Goal: Use online tool/utility: Utilize a website feature to perform a specific function

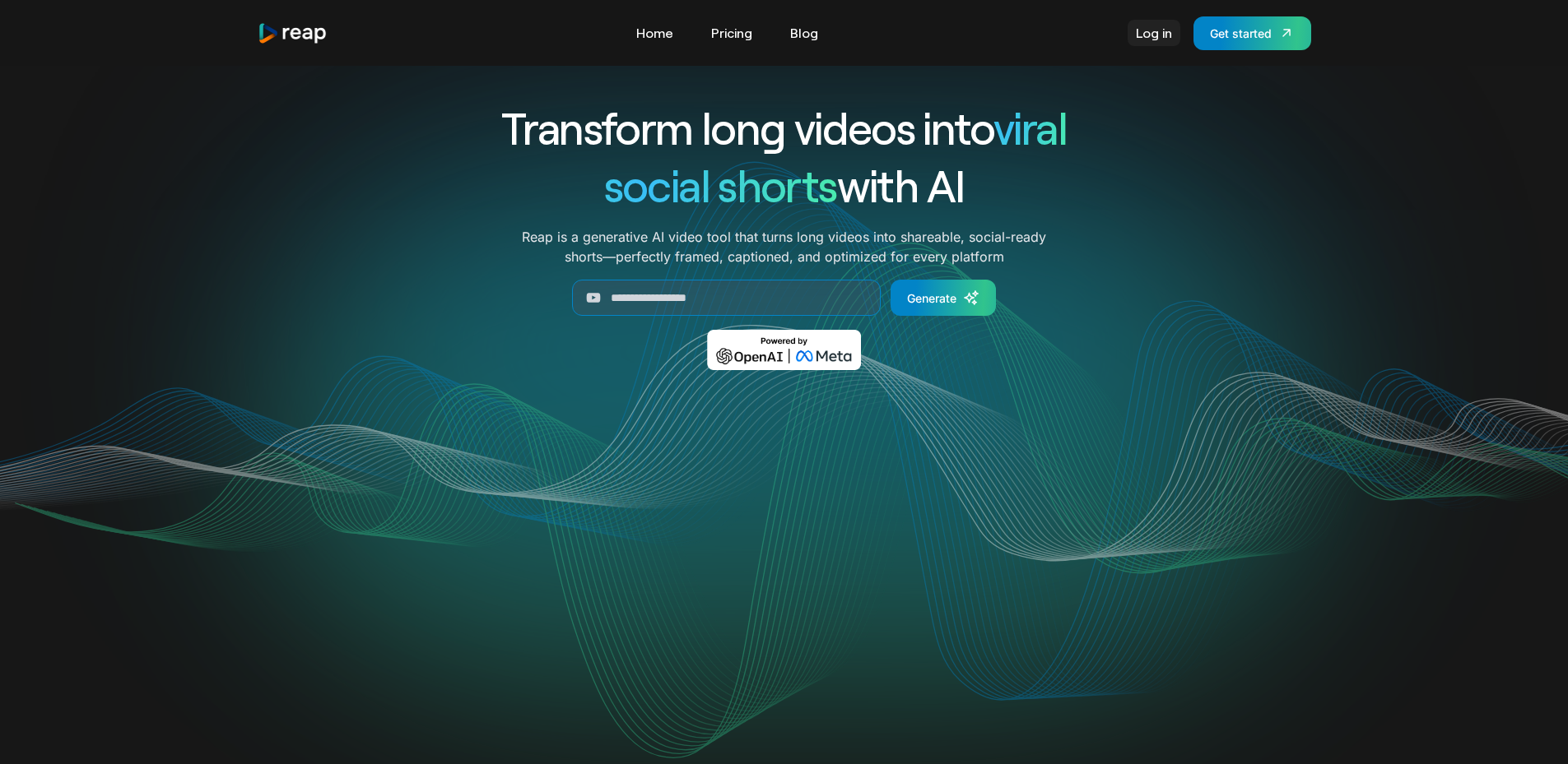
click at [1164, 33] on link "Log in" at bounding box center [1153, 33] width 53 height 26
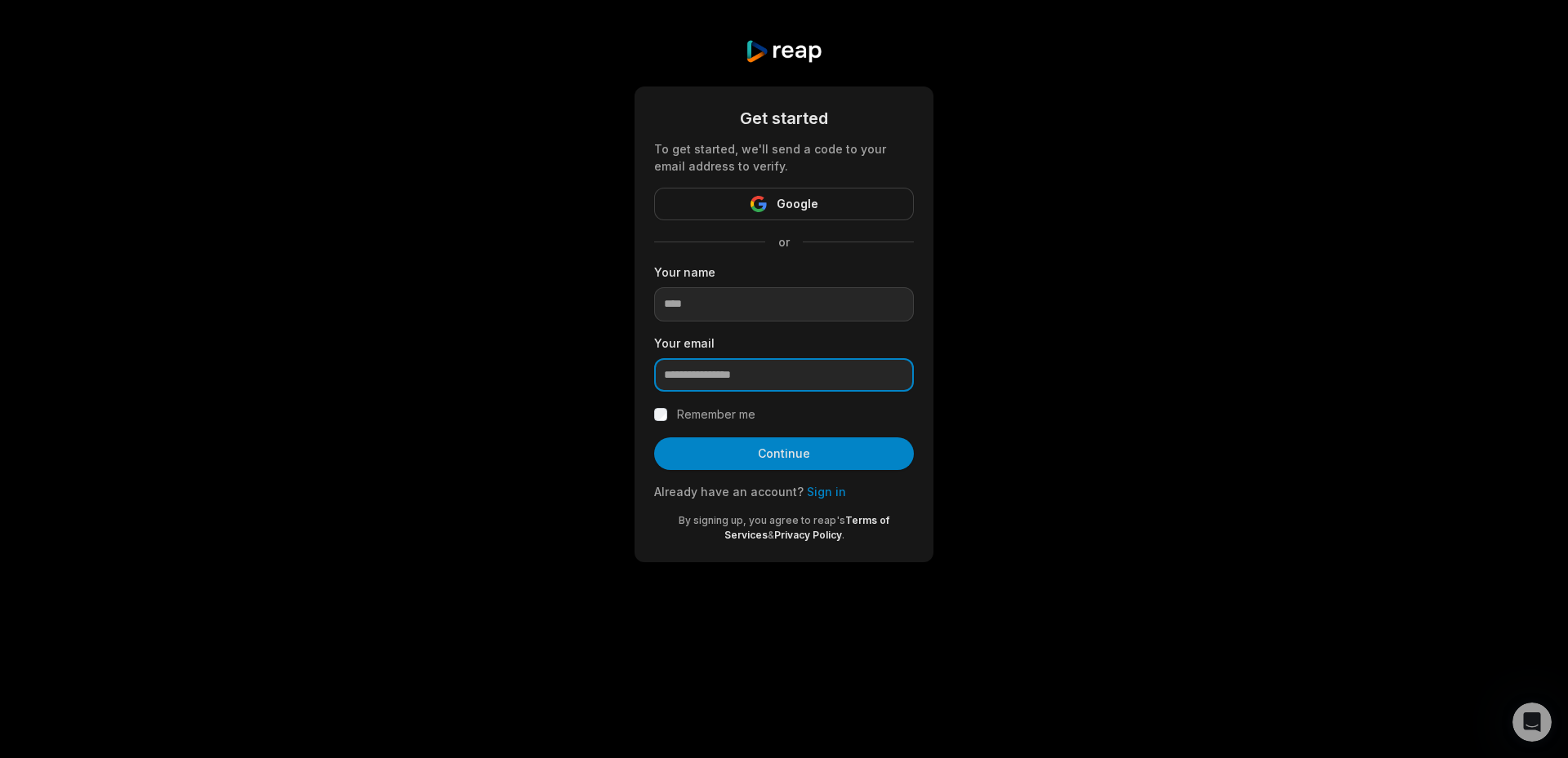
click at [720, 375] on input "email" at bounding box center [784, 375] width 259 height 34
paste input "**********"
type input "**********"
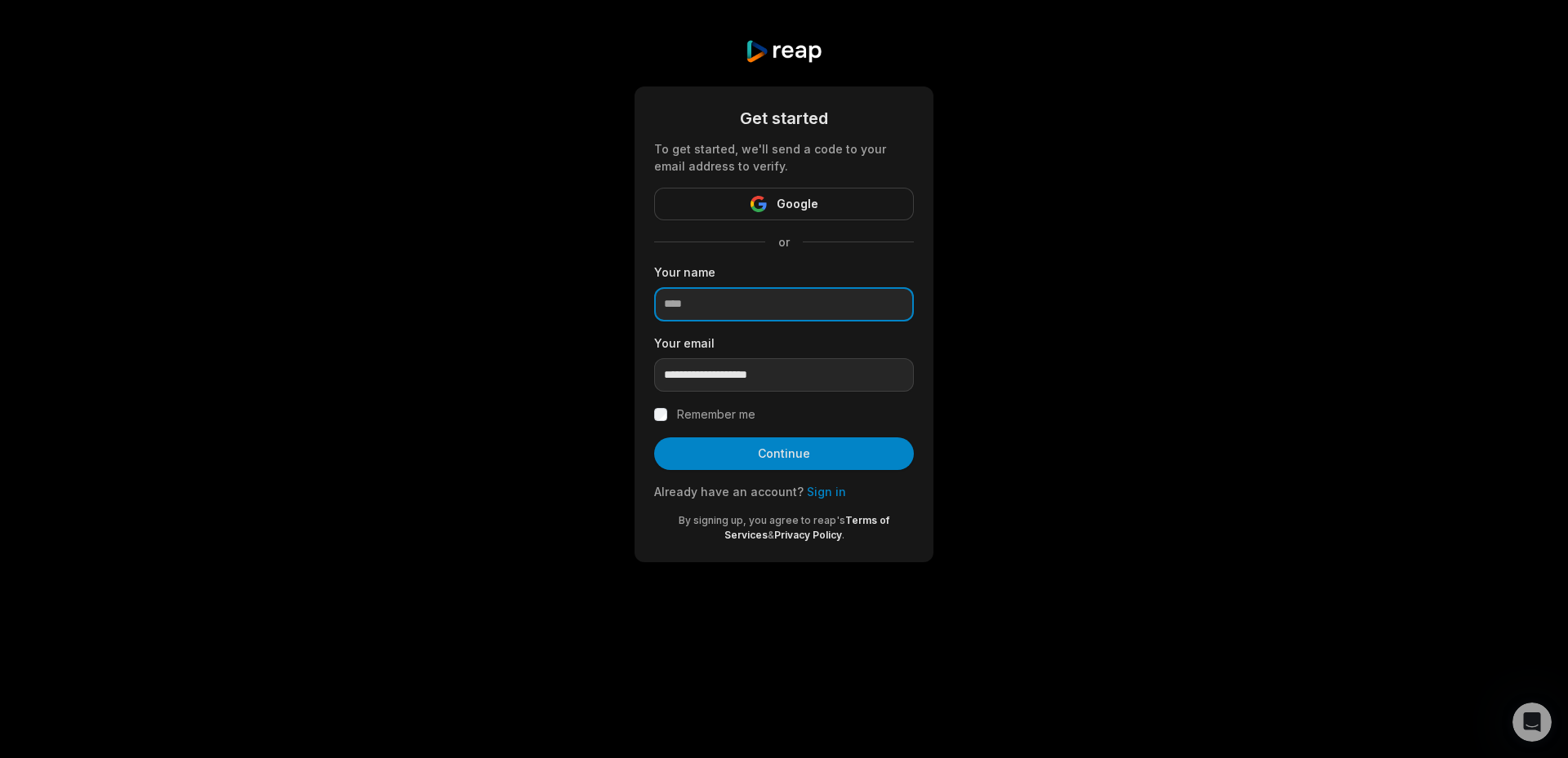
click at [748, 295] on input at bounding box center [784, 304] width 259 height 34
type input "**"
click at [701, 420] on label "Remember me" at bounding box center [716, 414] width 78 height 20
click at [701, 420] on label "Remember me" at bounding box center [716, 414] width 78 height 20
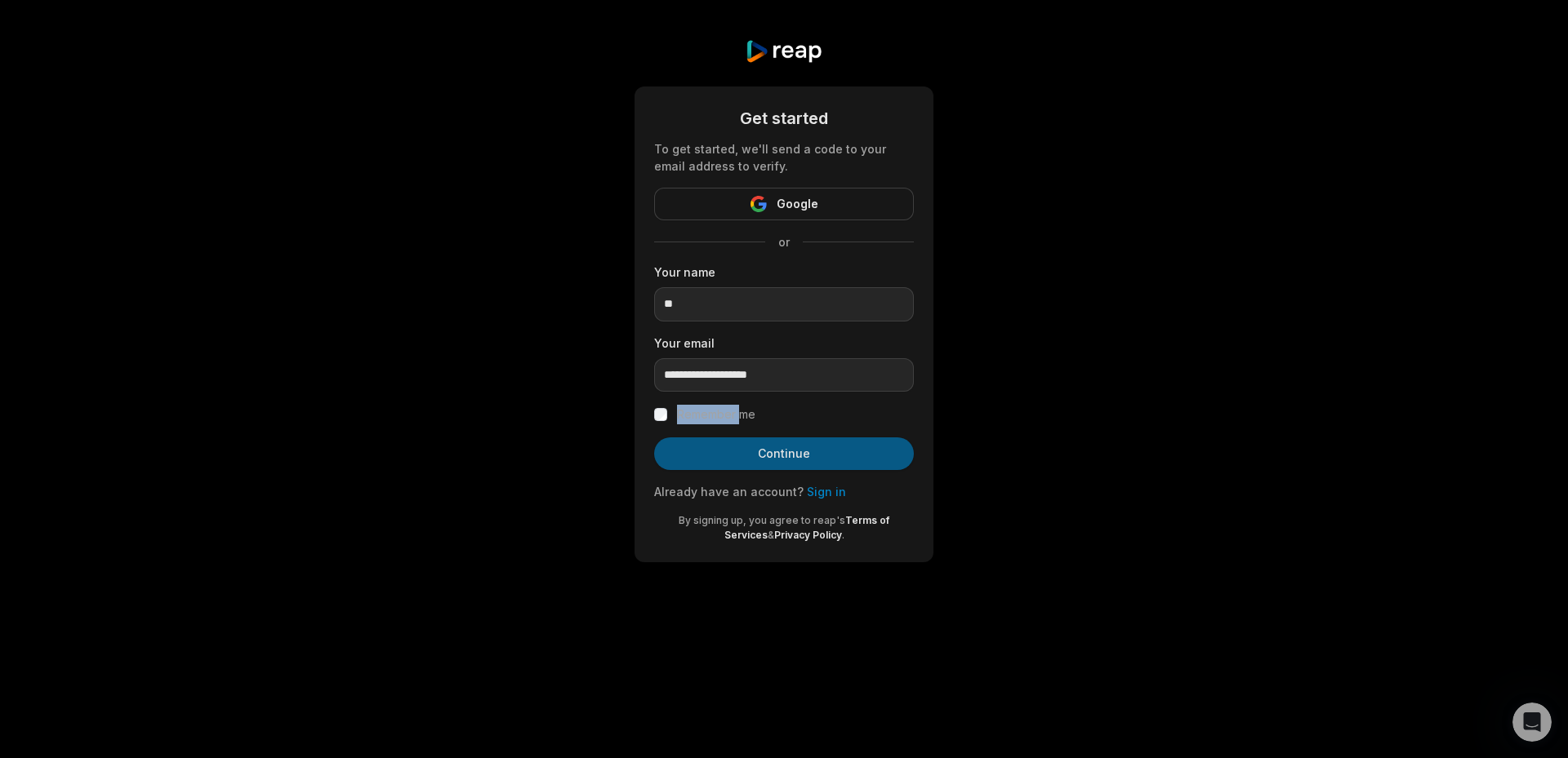
click at [716, 460] on button "Continue" at bounding box center [784, 453] width 259 height 33
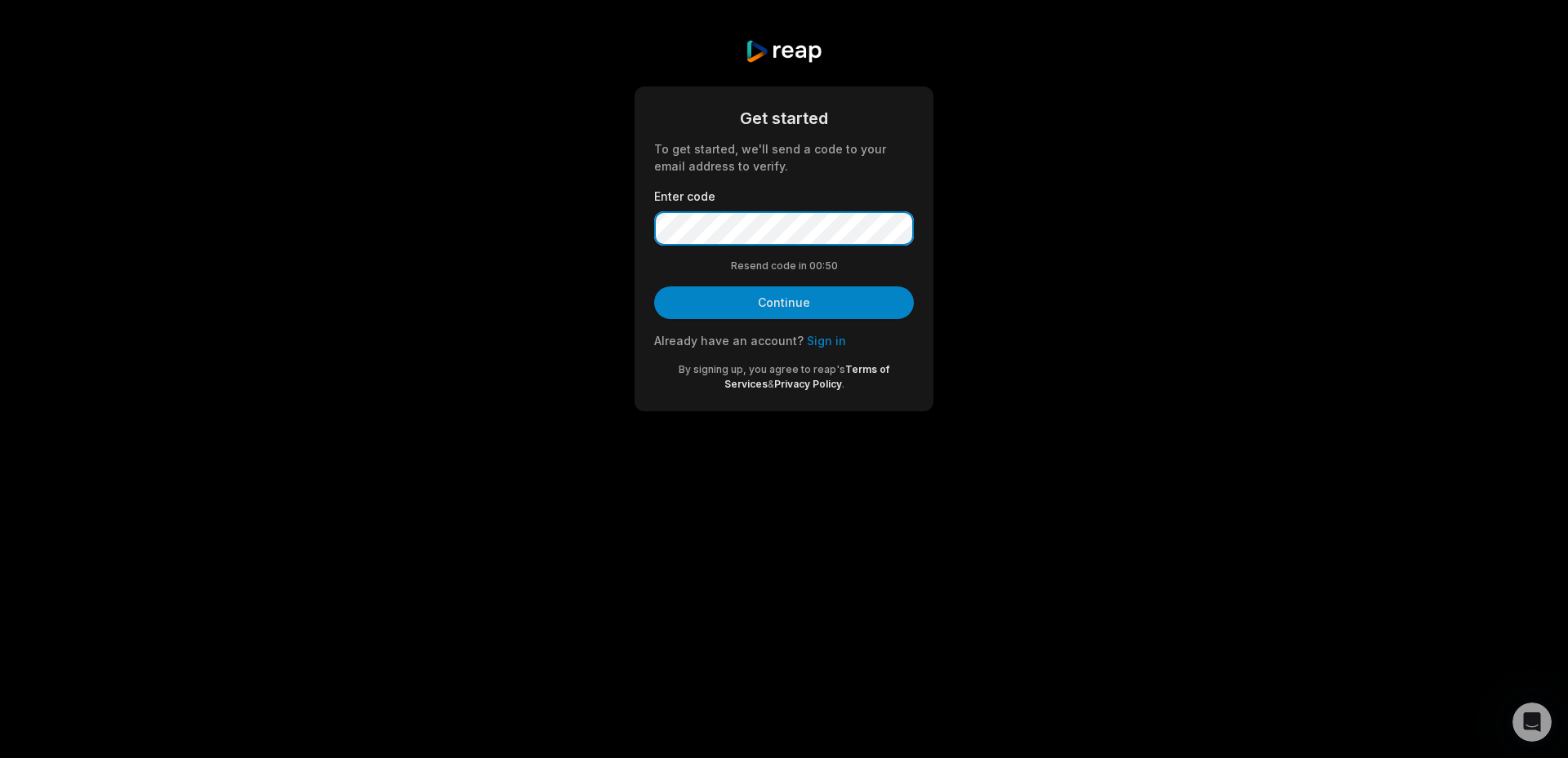
click at [654, 286] on button "Continue" at bounding box center [784, 302] width 259 height 33
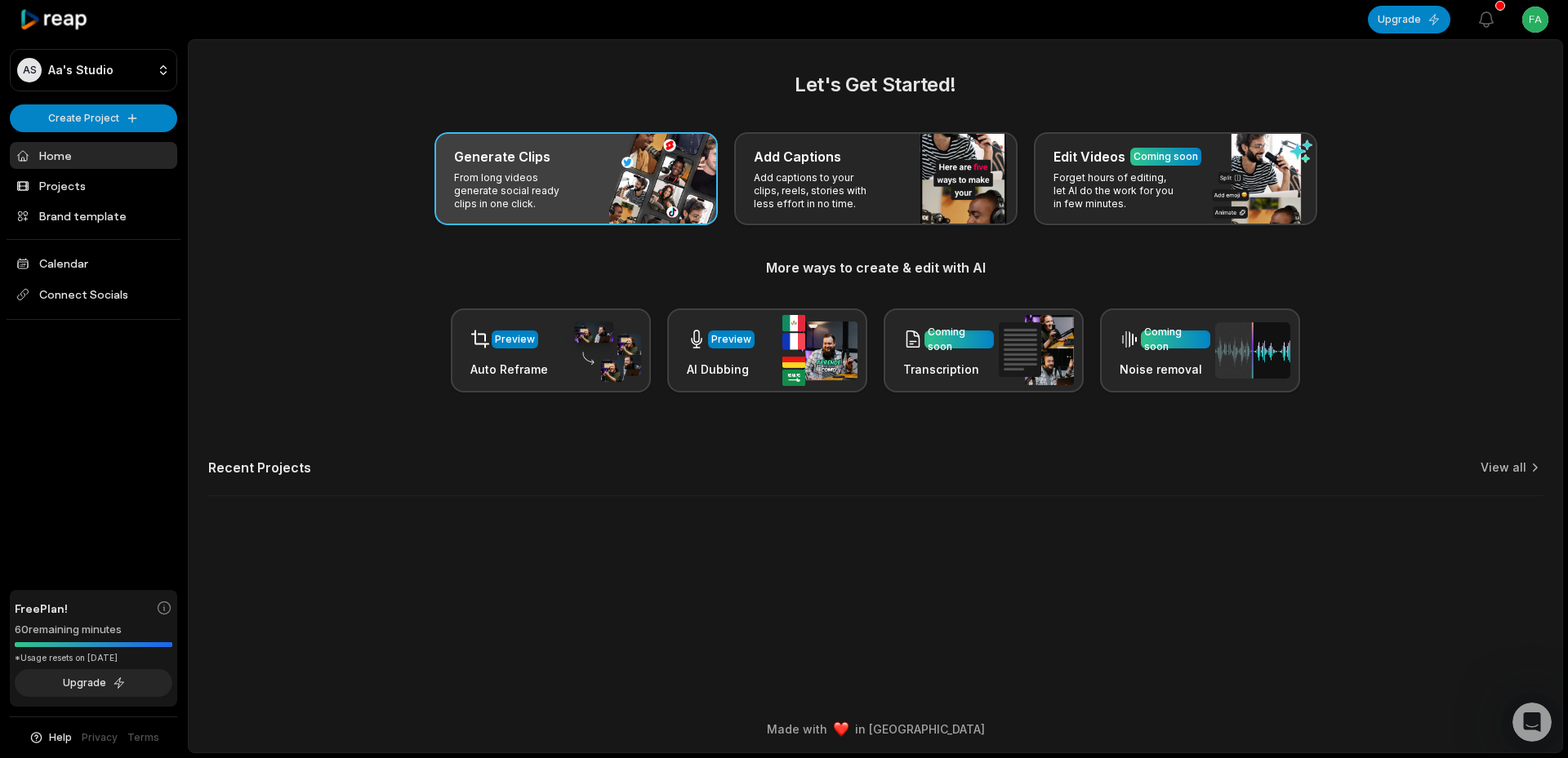
click at [558, 160] on div "Generate Clips" at bounding box center [576, 157] width 244 height 20
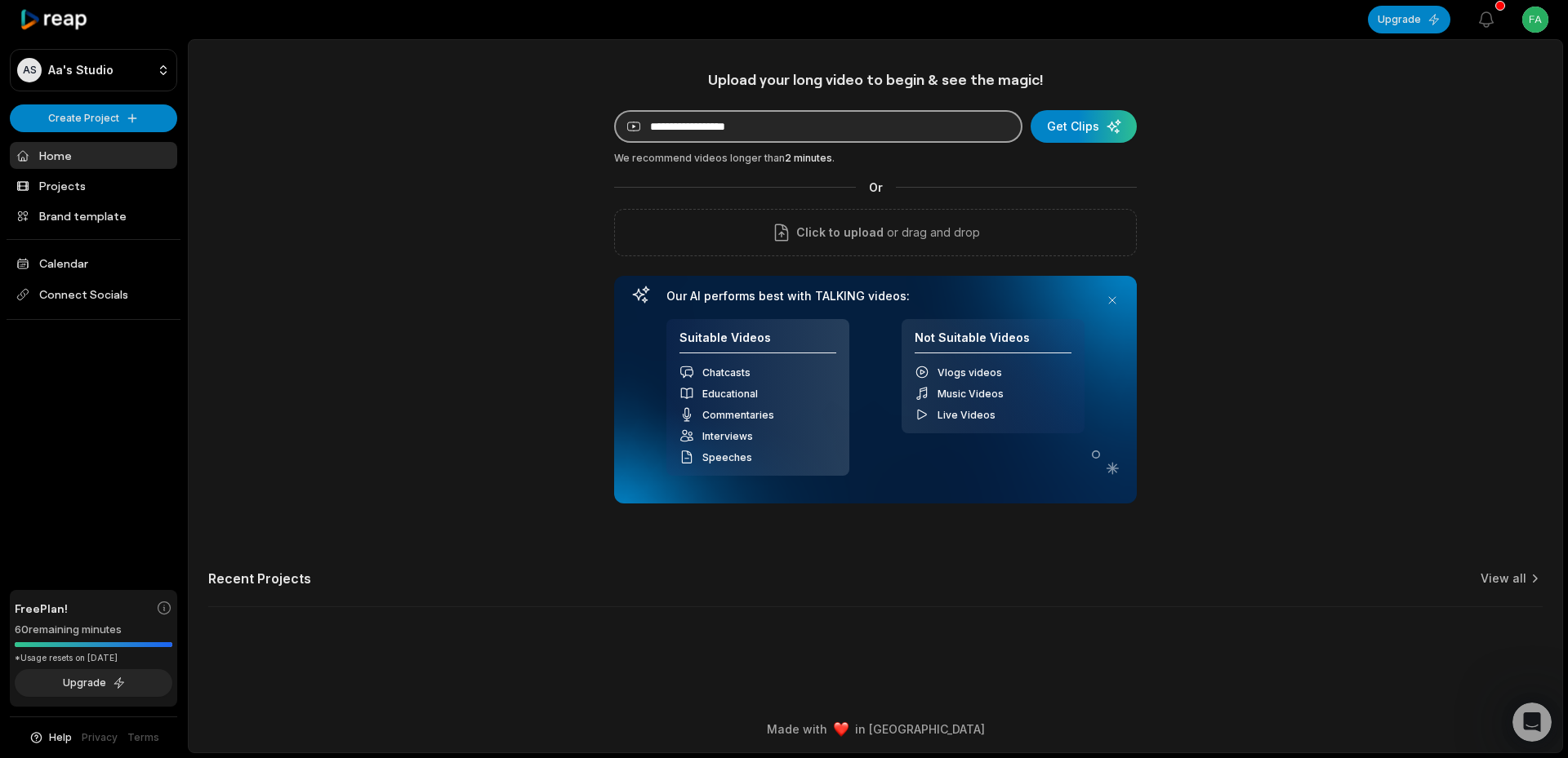
click at [860, 112] on input at bounding box center [818, 126] width 409 height 33
paste input "**********"
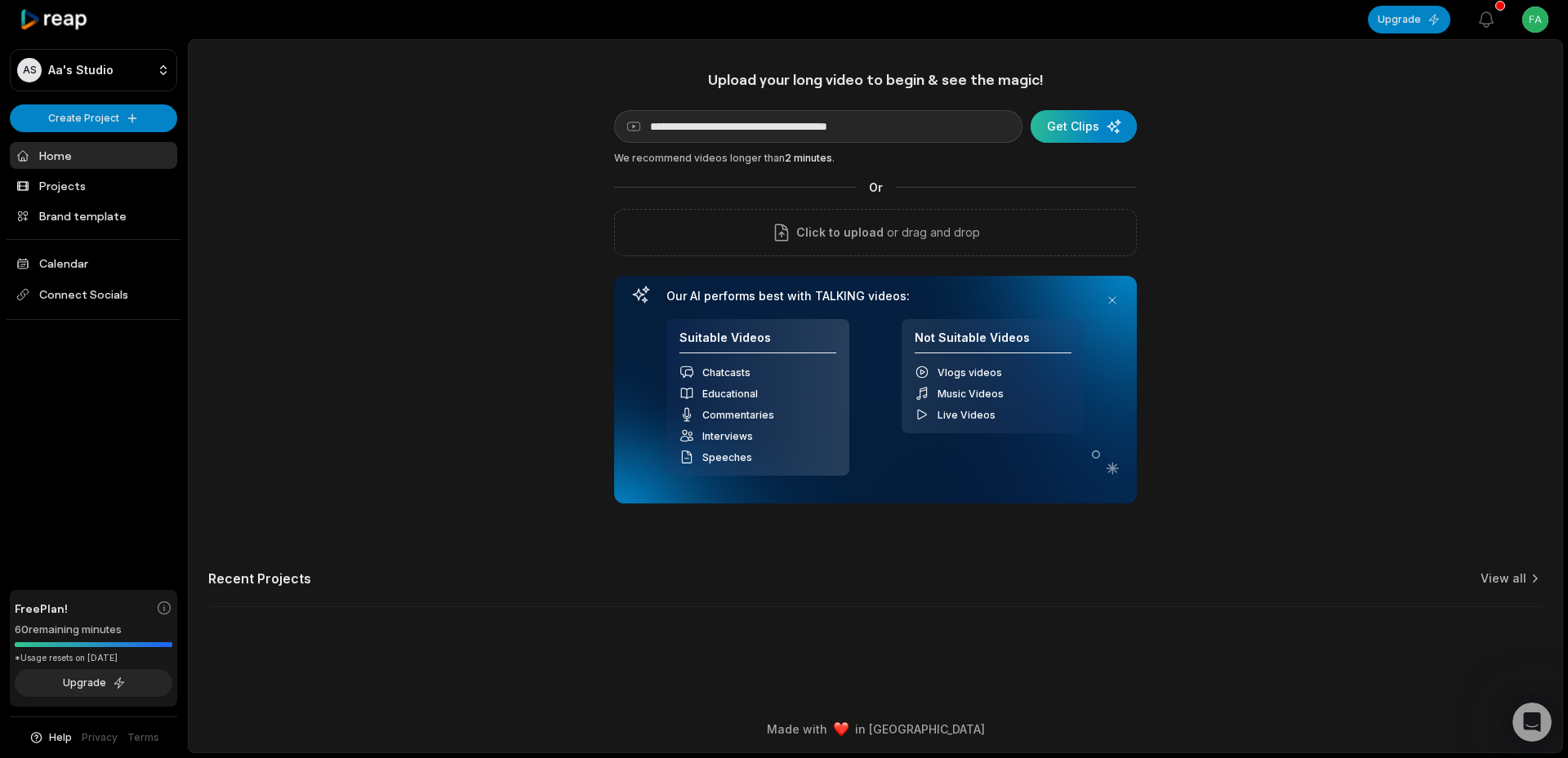
click at [1117, 122] on div "submit" at bounding box center [1084, 126] width 106 height 33
click at [812, 119] on input "**********" at bounding box center [818, 126] width 409 height 33
paste input
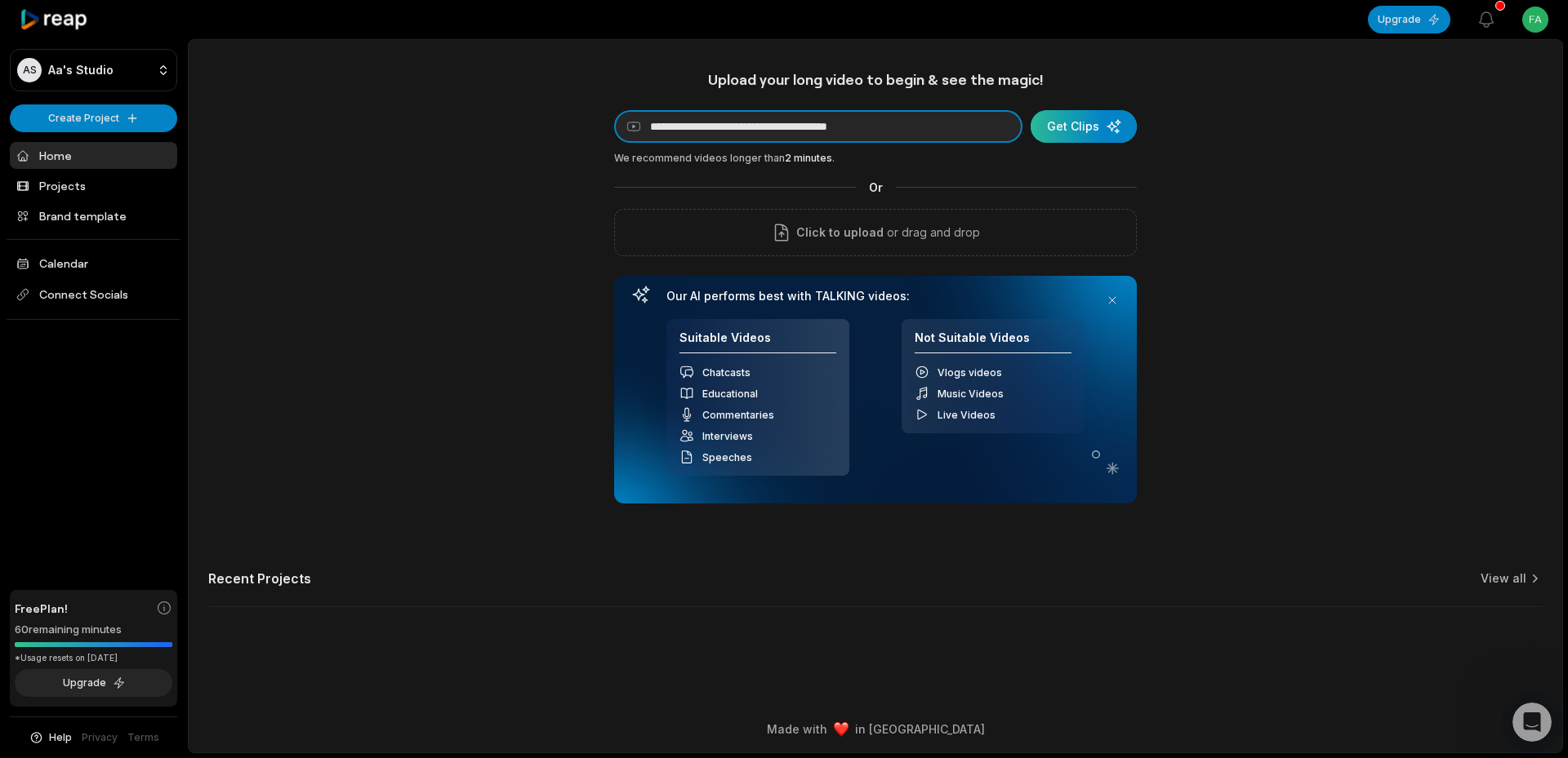
type input "**********"
click at [1096, 131] on div "submit" at bounding box center [1084, 126] width 106 height 33
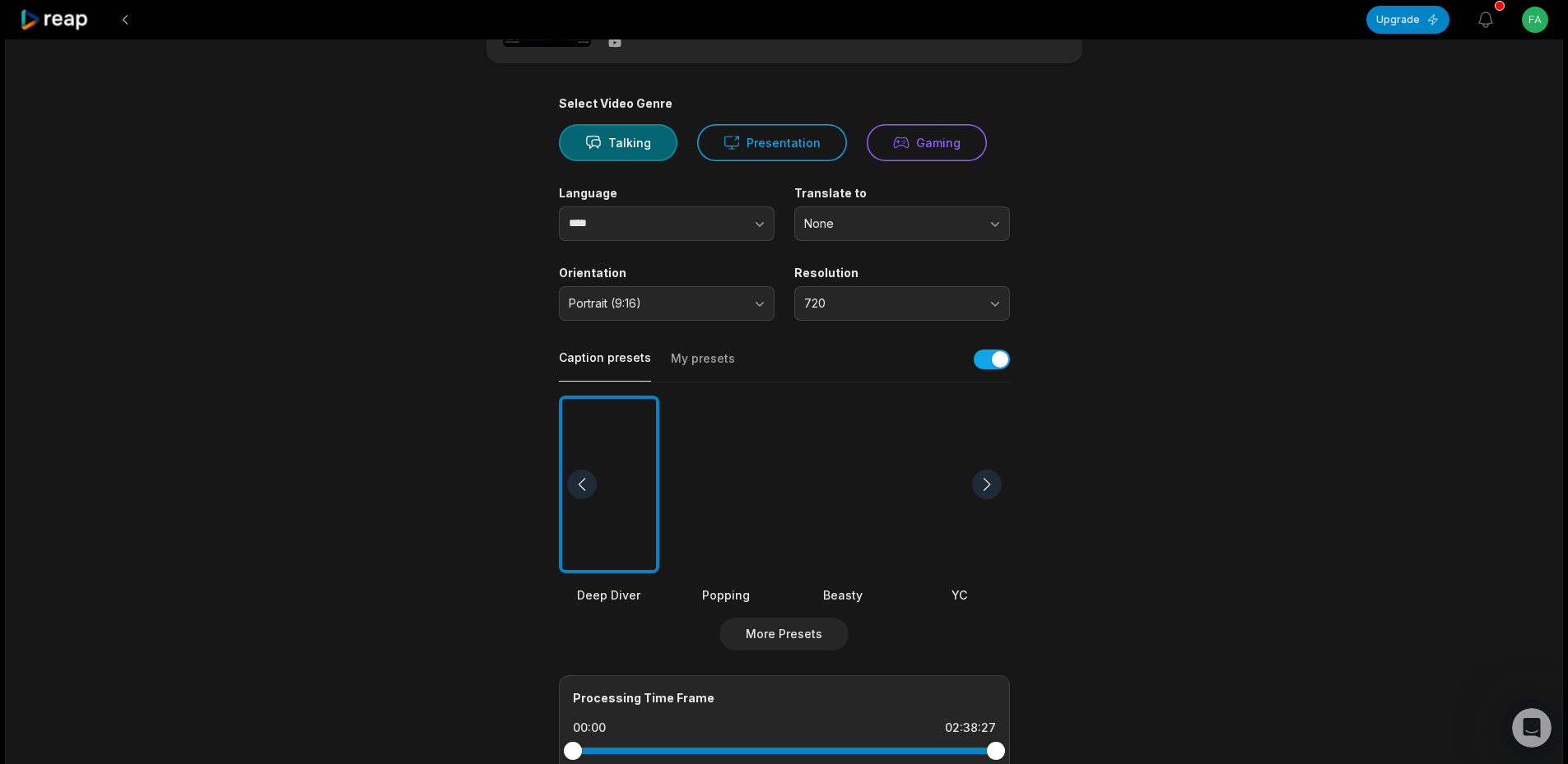
scroll to position [247, 0]
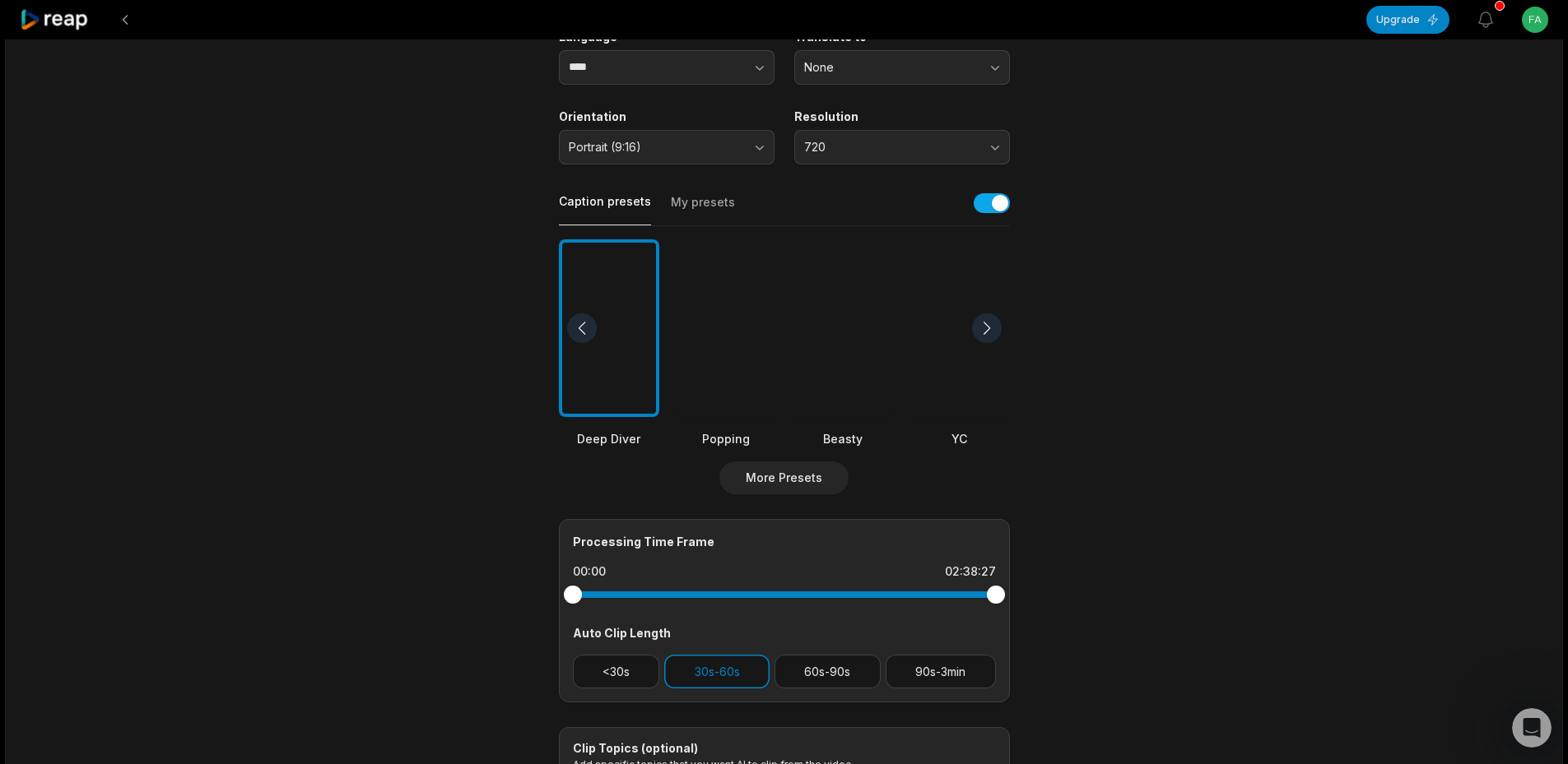
click at [838, 359] on div at bounding box center [842, 329] width 101 height 179
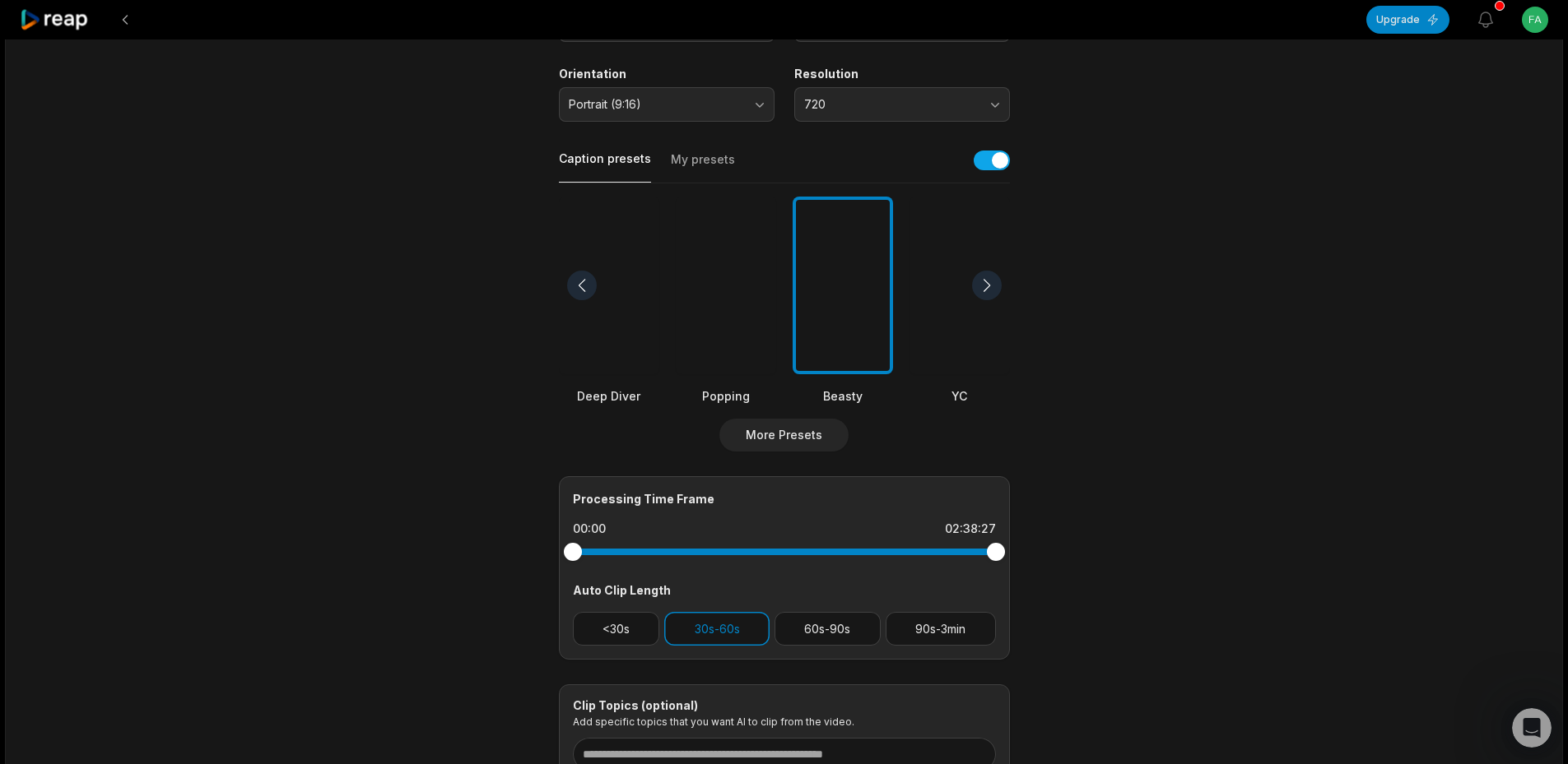
scroll to position [329, 0]
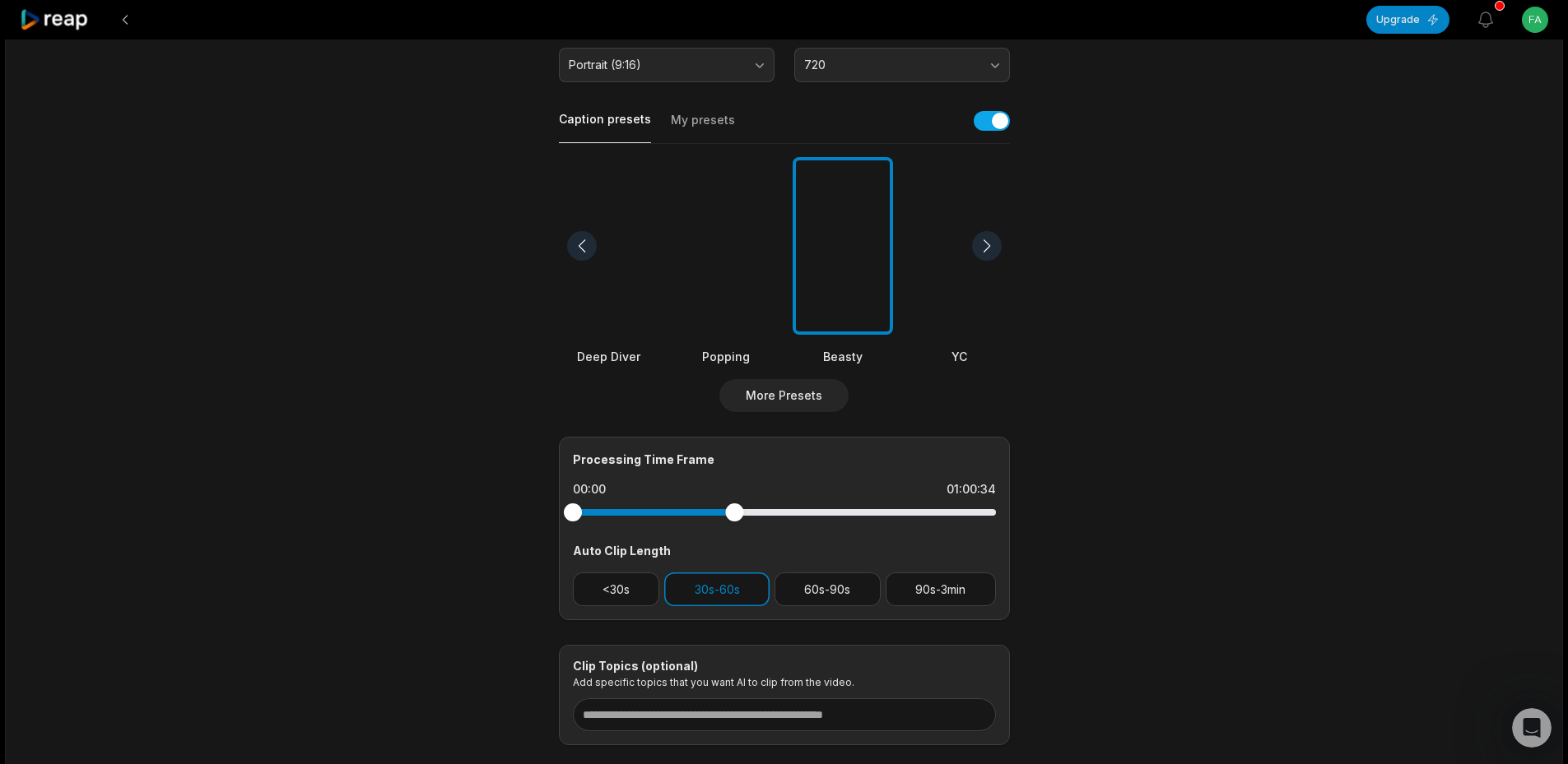
drag, startPoint x: 998, startPoint y: 512, endPoint x: 734, endPoint y: 525, distance: 264.3
click at [734, 525] on div at bounding box center [784, 513] width 423 height 30
click at [981, 491] on div "01:00:34" at bounding box center [971, 490] width 50 height 17
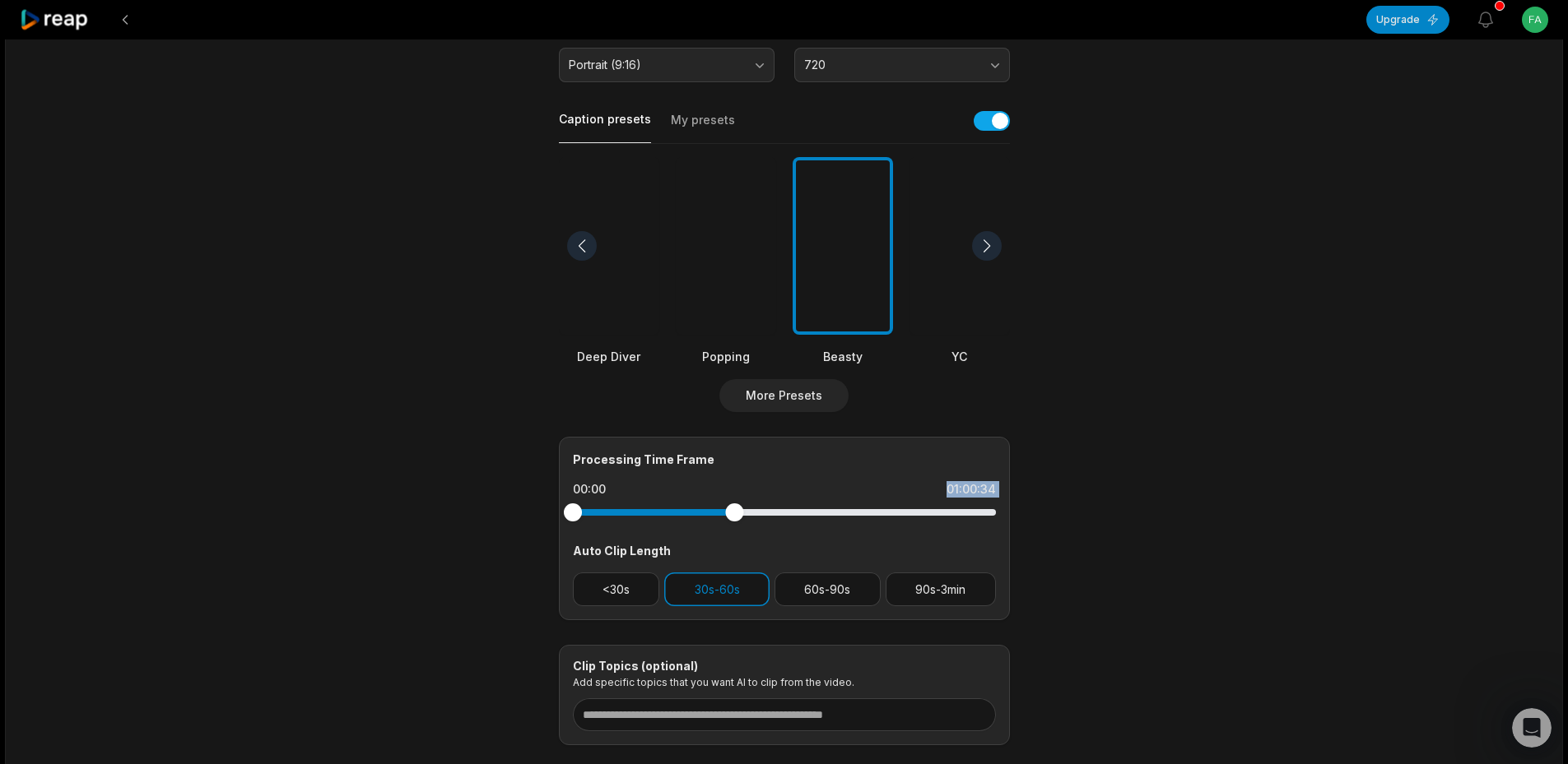
click at [981, 491] on div "01:00:34" at bounding box center [971, 490] width 50 height 17
click at [981, 492] on div "01:00:34" at bounding box center [971, 490] width 50 height 17
click at [731, 517] on div at bounding box center [730, 512] width 18 height 18
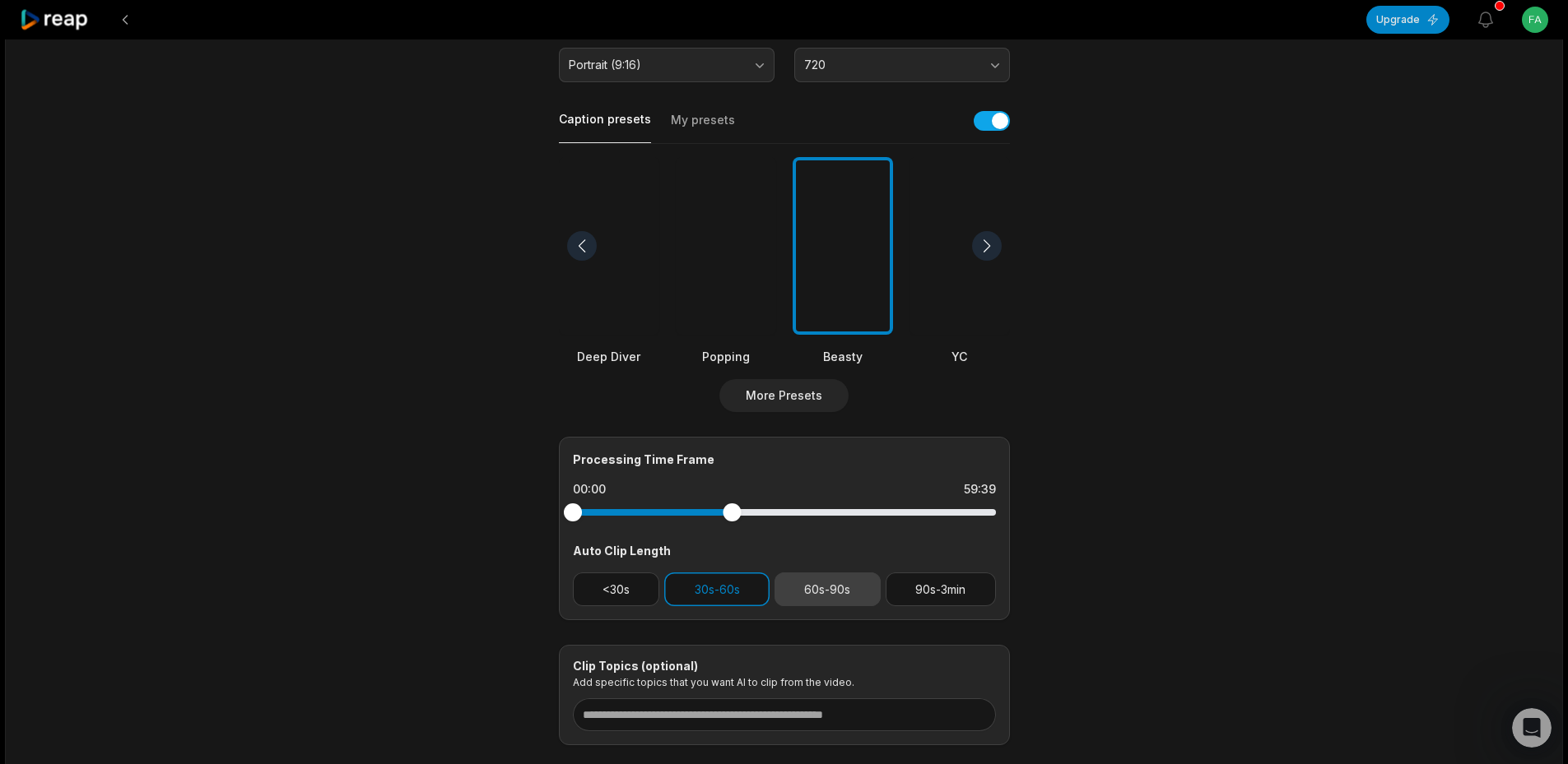
click at [837, 598] on button "60s-90s" at bounding box center [827, 589] width 106 height 34
click at [722, 584] on button "30s-60s" at bounding box center [717, 589] width 105 height 34
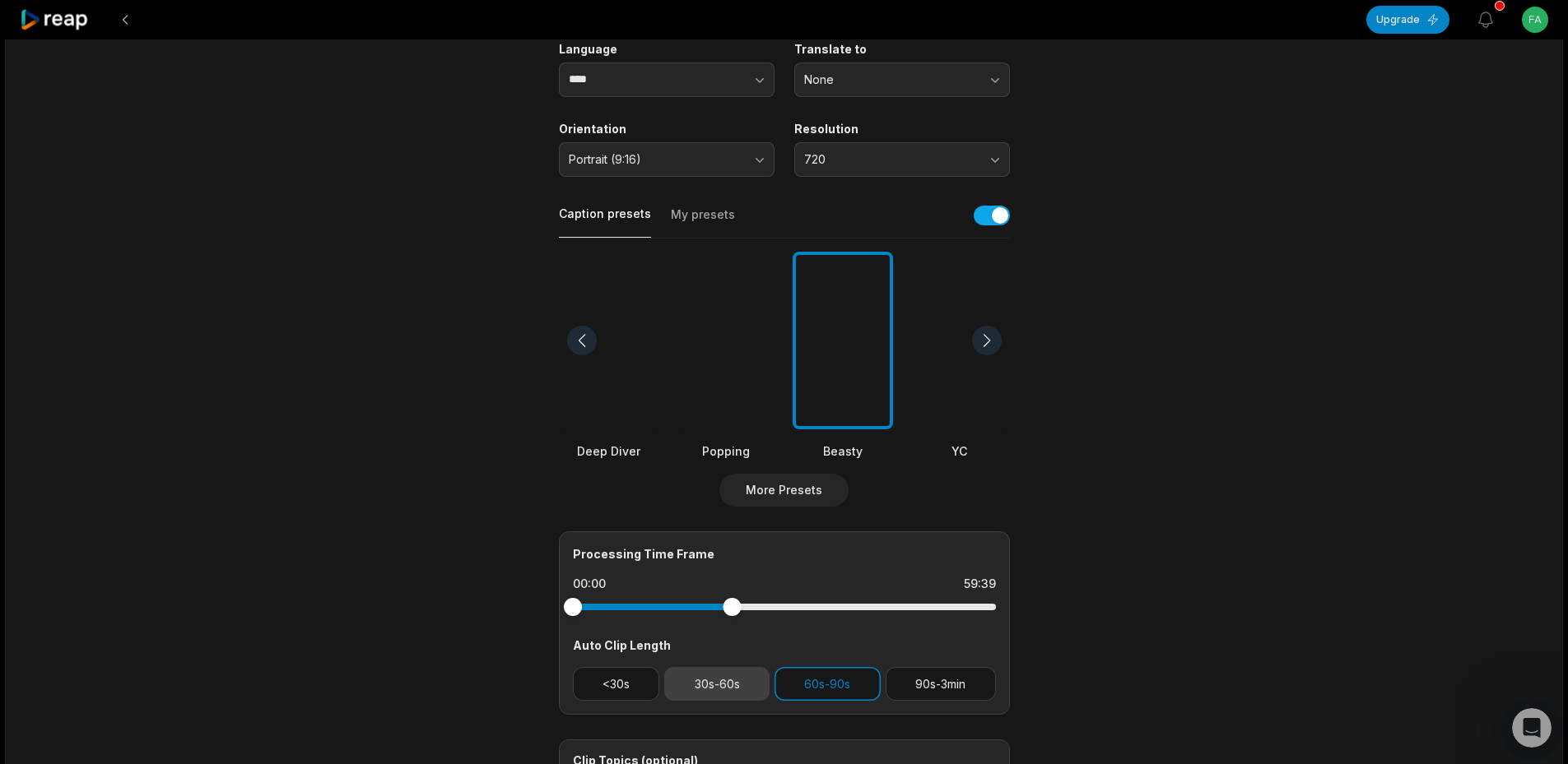
scroll to position [0, 0]
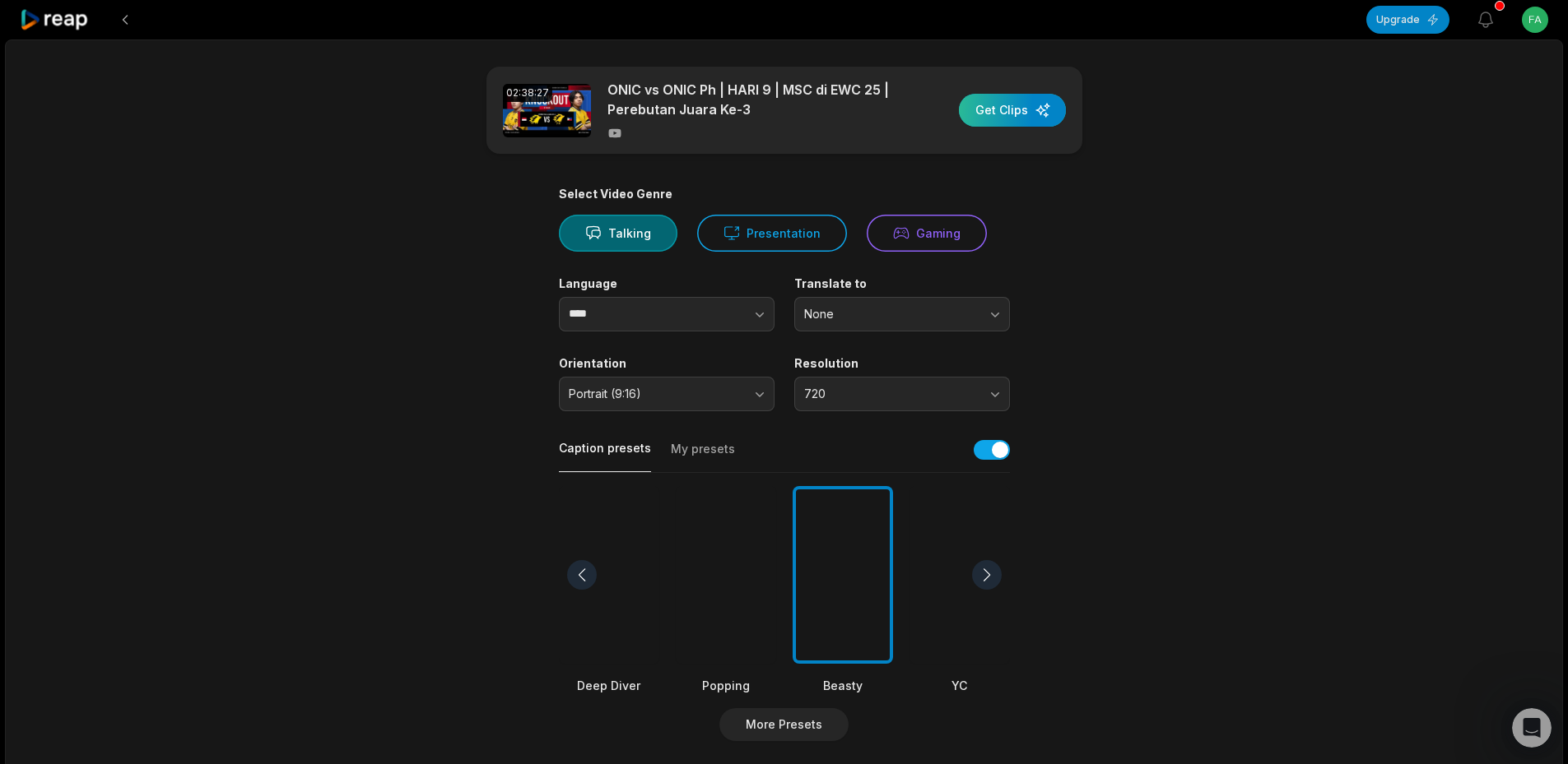
click at [1010, 103] on div "button" at bounding box center [1012, 110] width 107 height 33
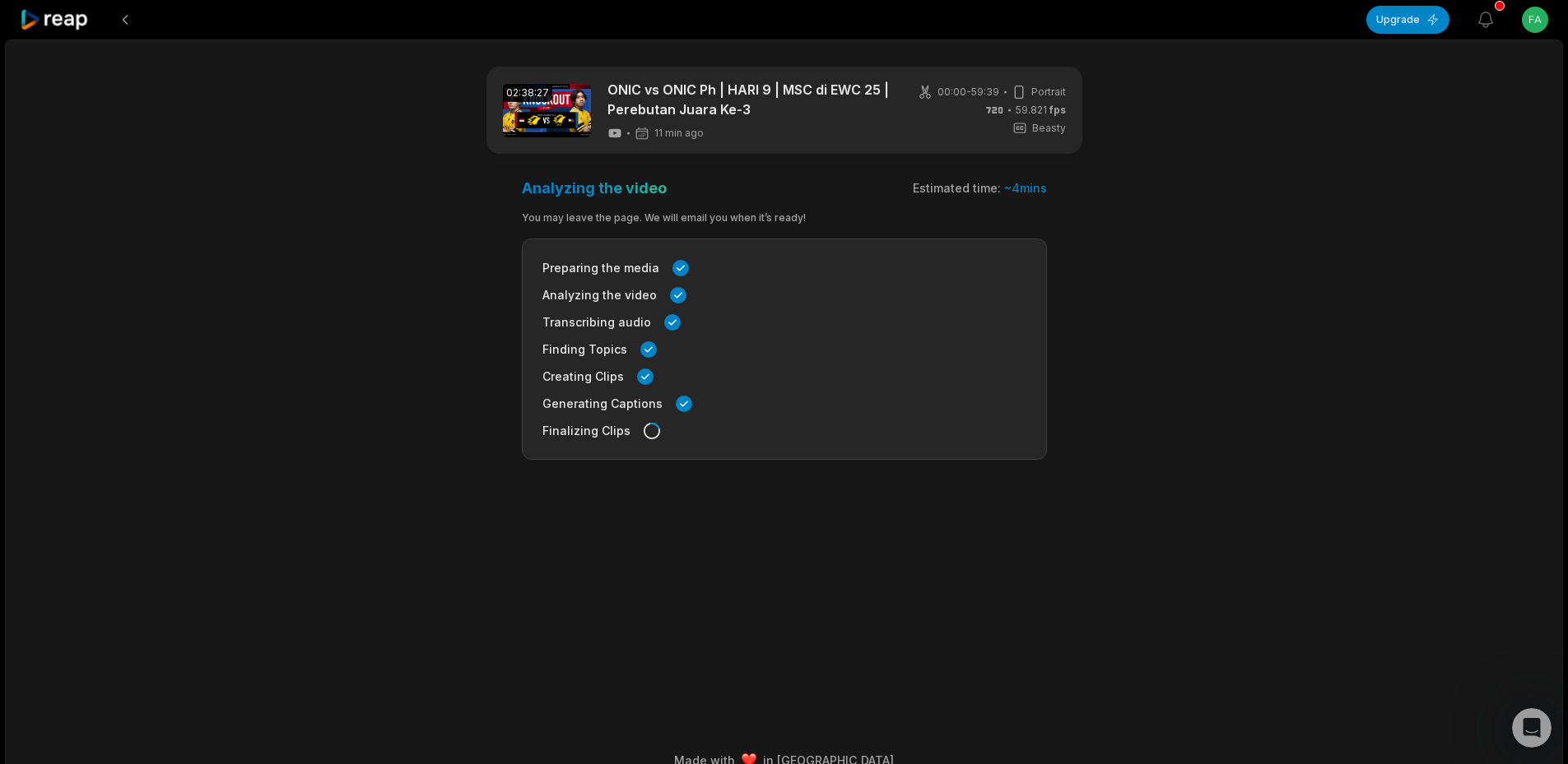
click at [612, 538] on main "02:38:27 ONIC vs ONIC Ph | HARI 9 | MSC di EWC 25 | Perebutan Juara Ke-3 11 min…" at bounding box center [785, 366] width 797 height 599
click at [827, 585] on main "02:38:27 ONIC vs ONIC Ph | HARI 9 | MSC di EWC 25 | Perebutan Juara Ke-3 17 min…" at bounding box center [785, 366] width 797 height 599
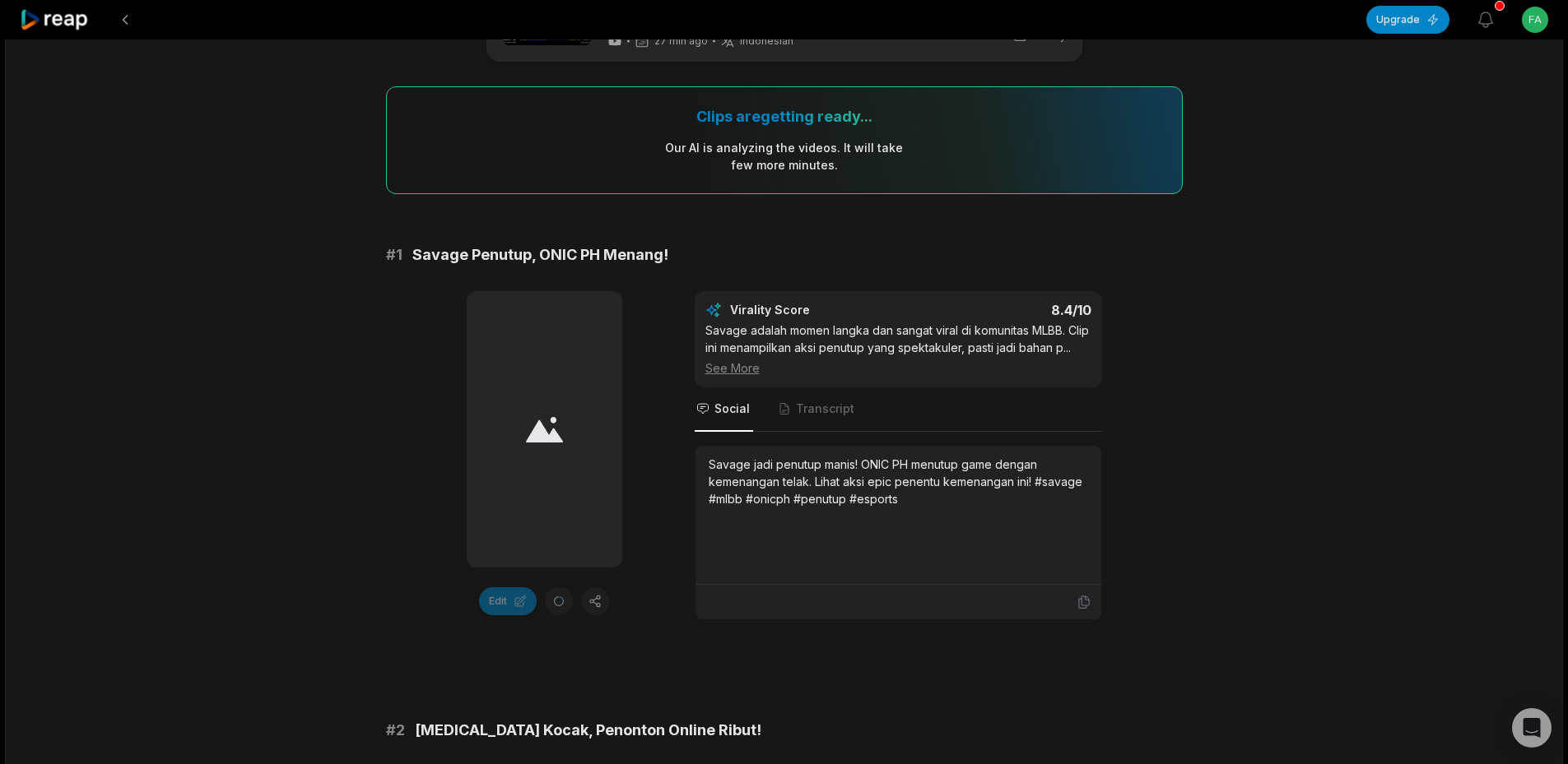
scroll to position [83, 0]
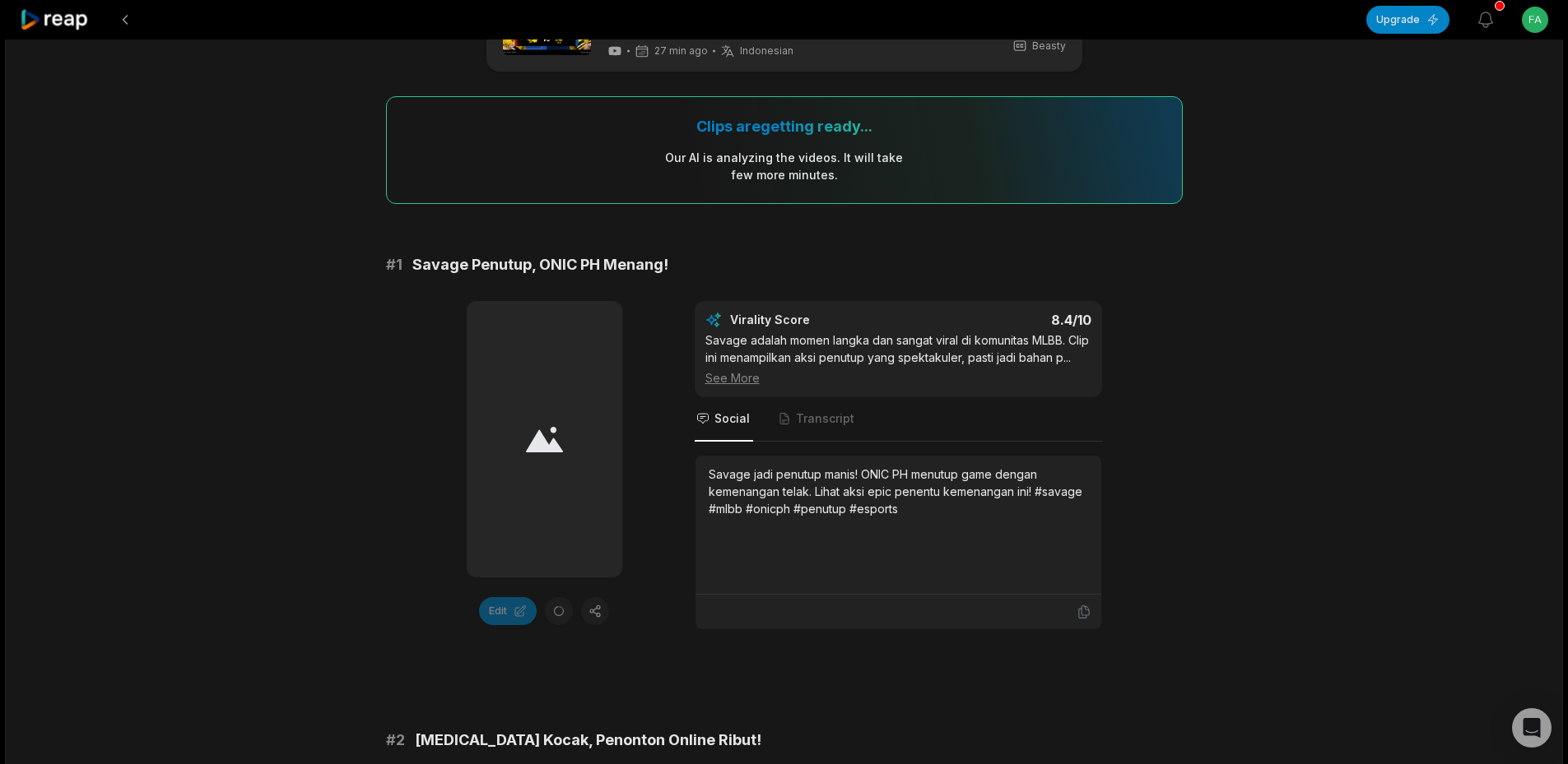
click at [69, 18] on icon at bounding box center [55, 21] width 70 height 23
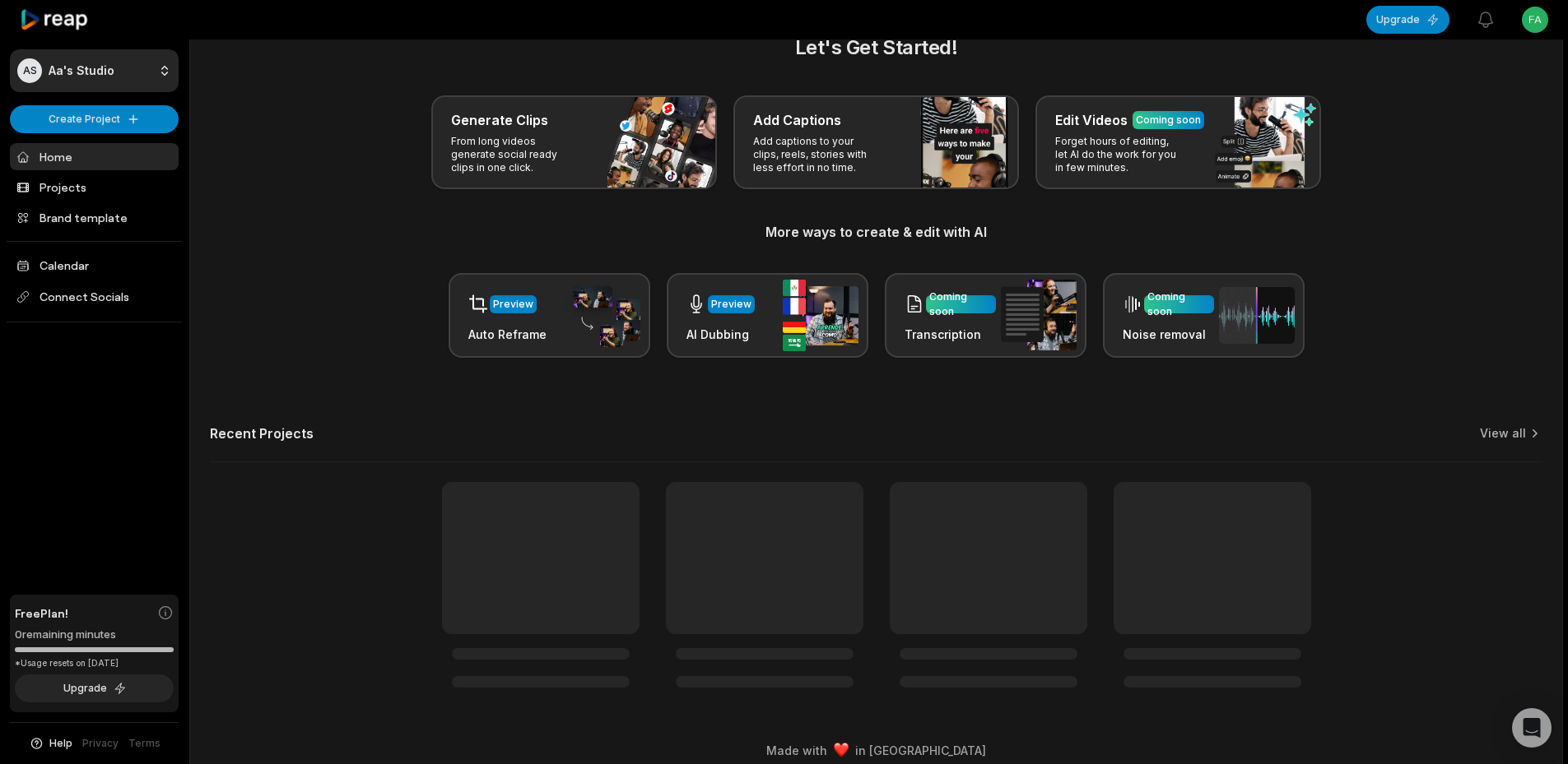
scroll to position [56, 0]
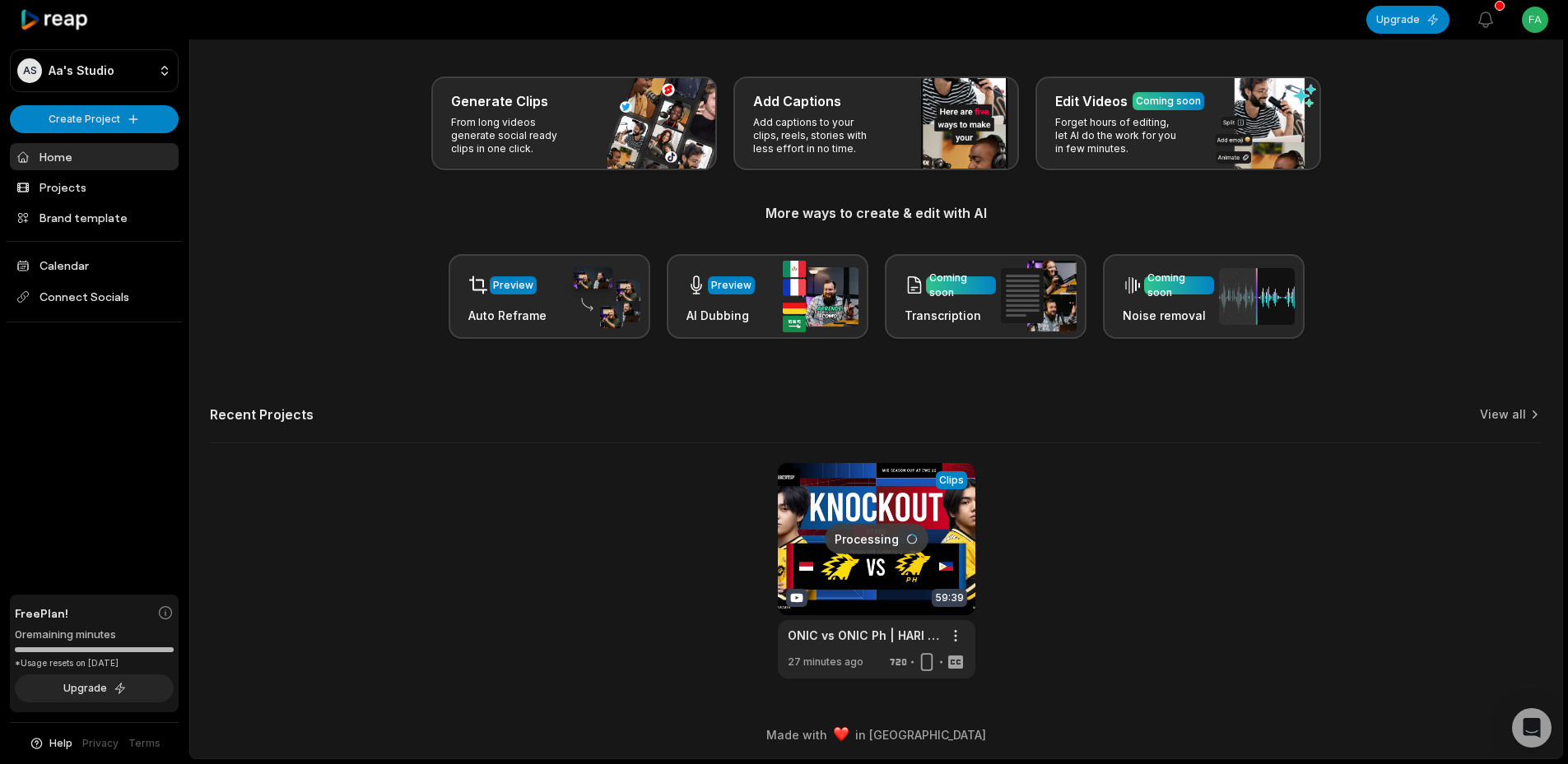
click at [903, 520] on link at bounding box center [876, 570] width 197 height 215
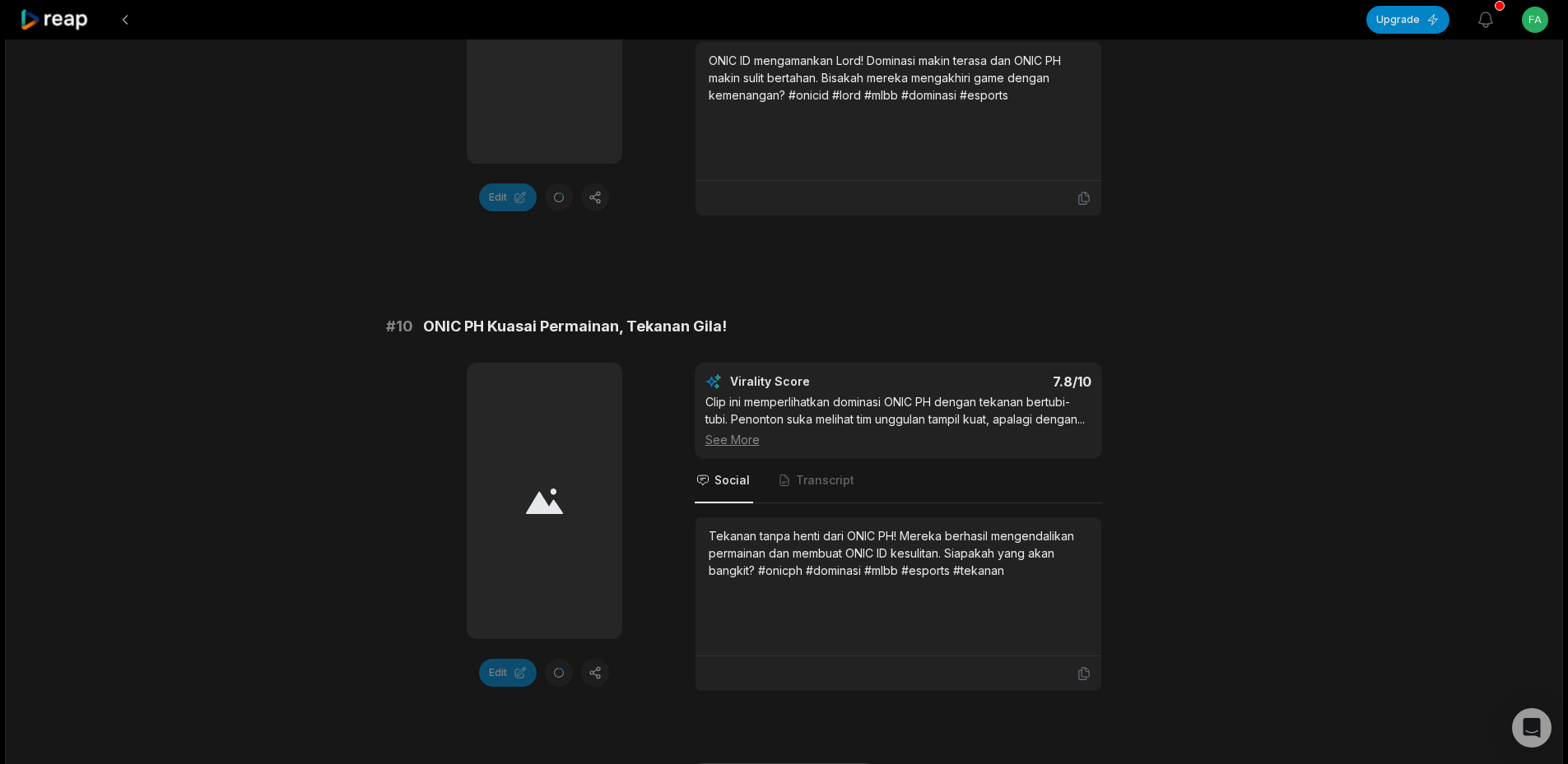
scroll to position [4513, 0]
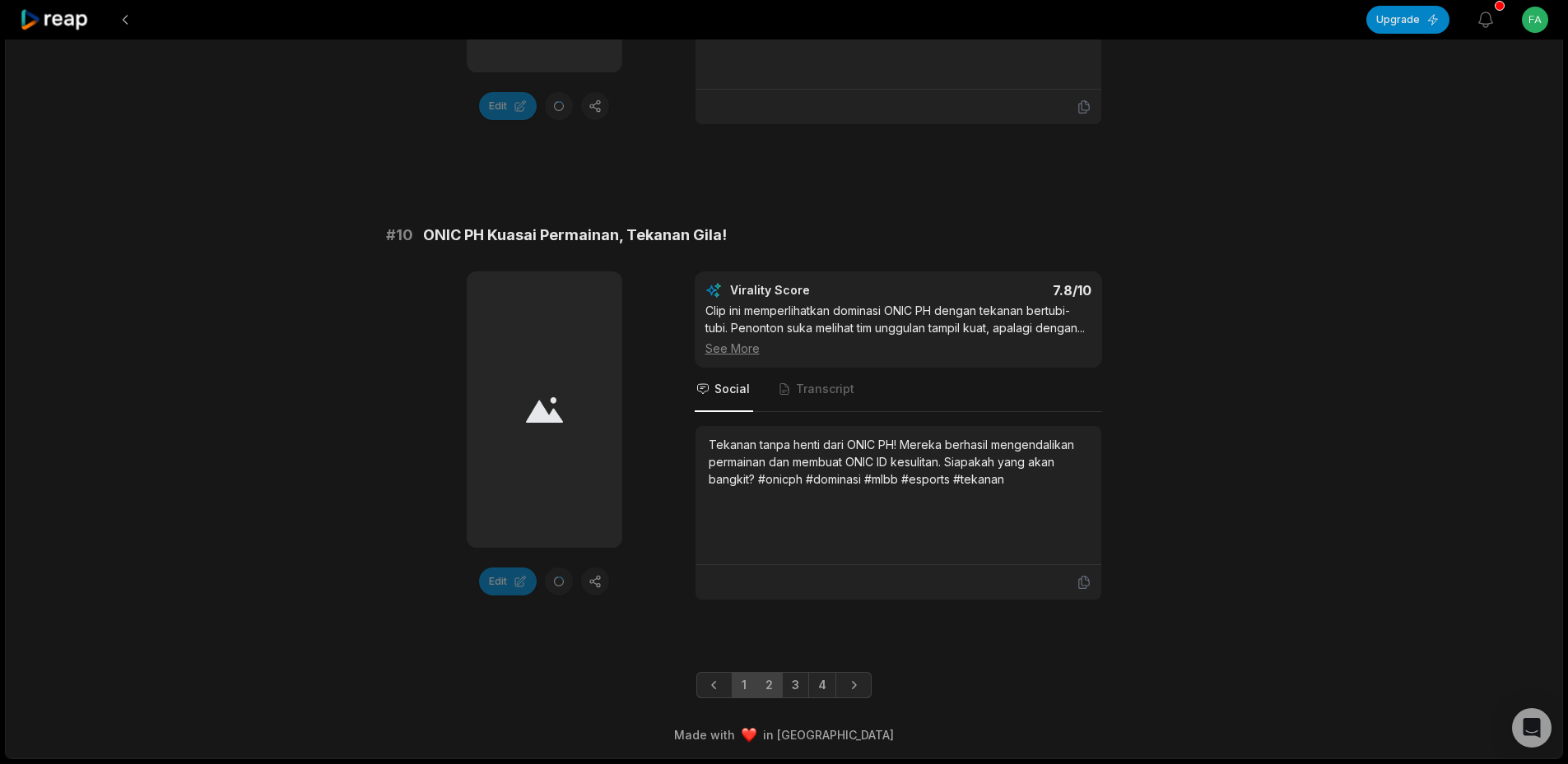
click at [776, 691] on link "2" at bounding box center [769, 685] width 27 height 26
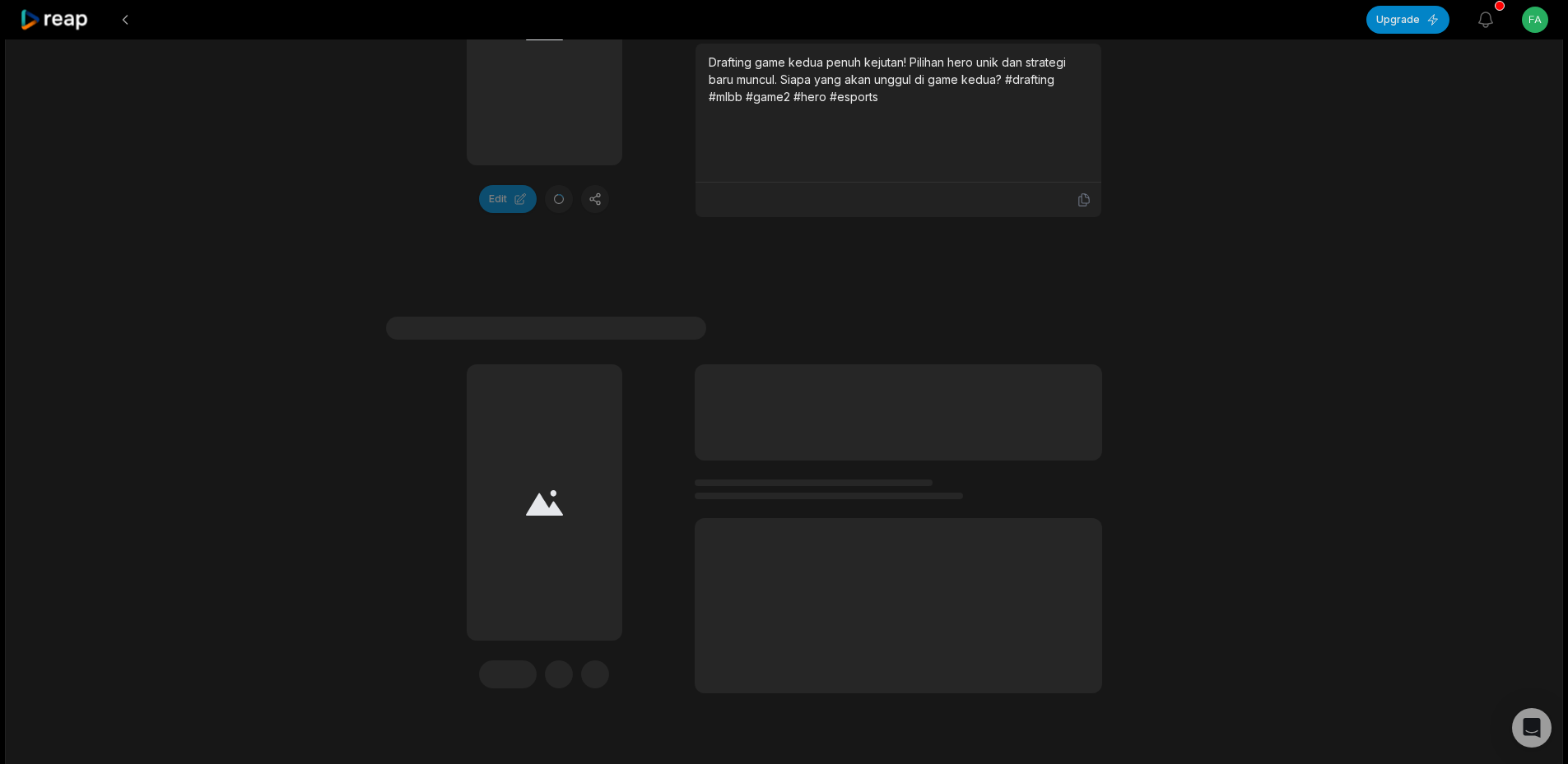
scroll to position [4950, 0]
